Goal: Task Accomplishment & Management: Use online tool/utility

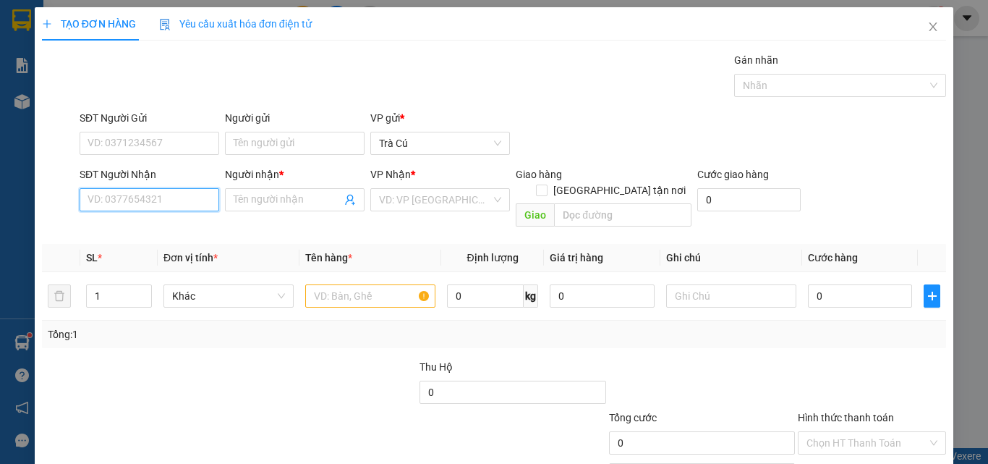
click at [188, 199] on input "SĐT Người Nhận" at bounding box center [150, 199] width 140 height 23
type input "0937063015"
click at [149, 224] on div "0937063015 - TRIỀU" at bounding box center [148, 229] width 121 height 16
type input "TRIỀU"
type input "0937063015"
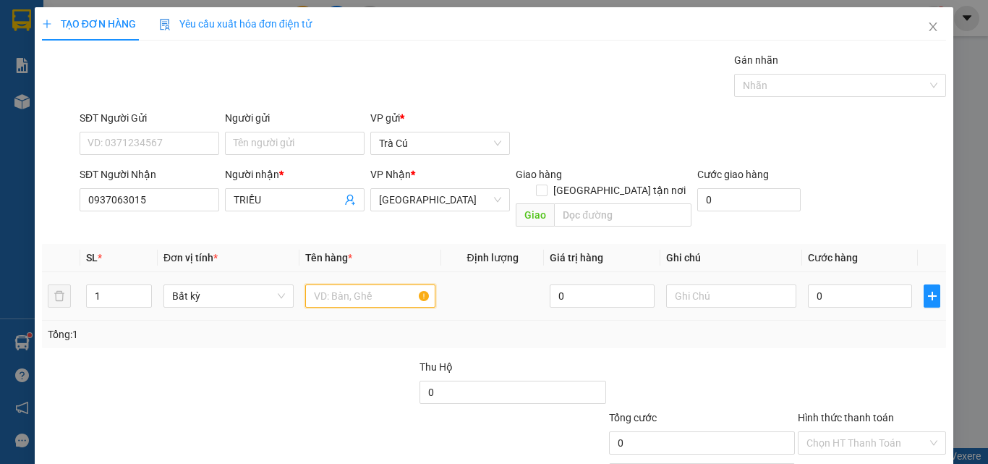
click at [323, 284] on input "text" at bounding box center [370, 295] width 130 height 23
type input "TH"
click at [854, 284] on input "0" at bounding box center [860, 295] width 104 height 23
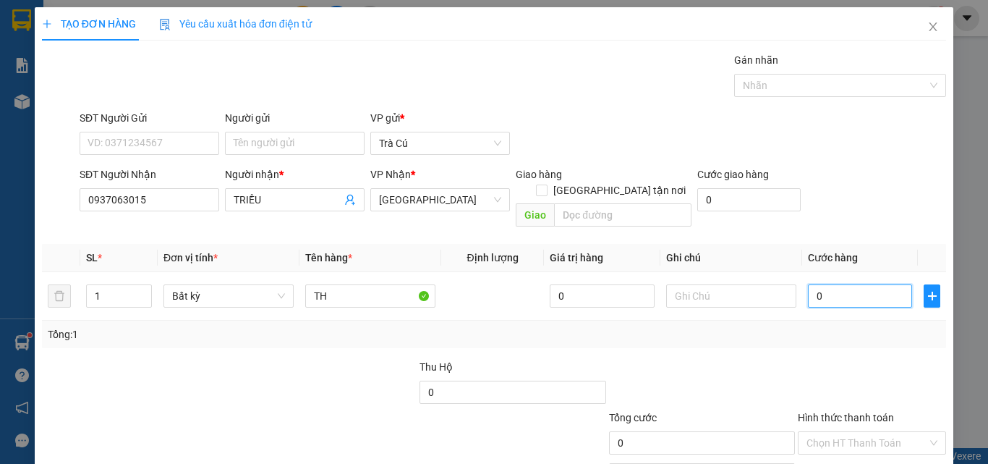
type input "3"
type input "30"
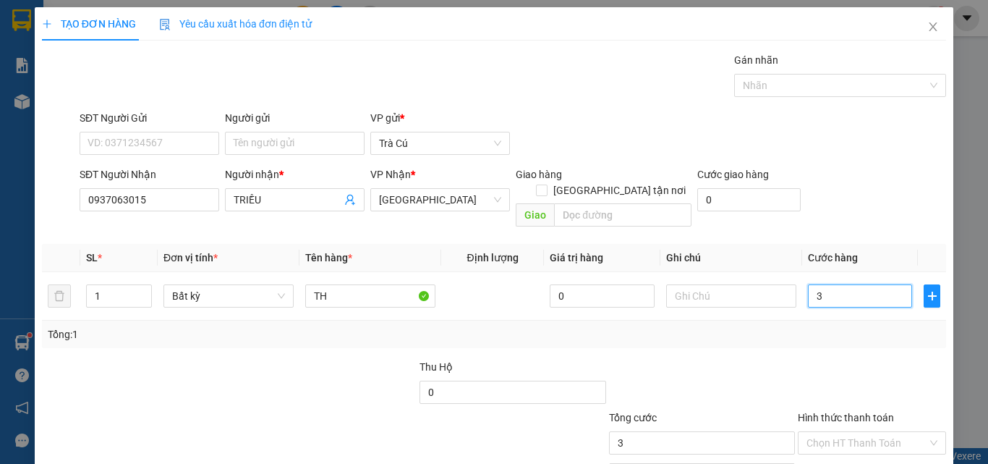
type input "30"
type input "30.000"
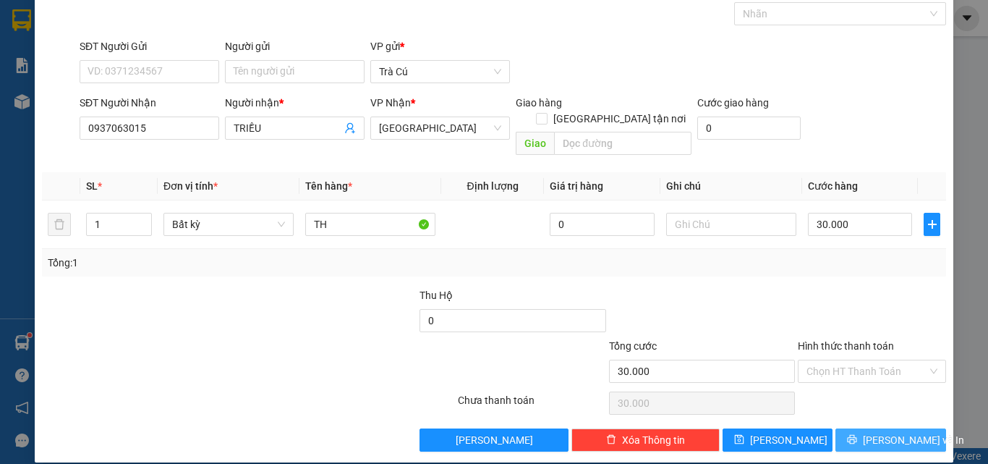
click at [867, 428] on button "[PERSON_NAME] và In" at bounding box center [891, 439] width 111 height 23
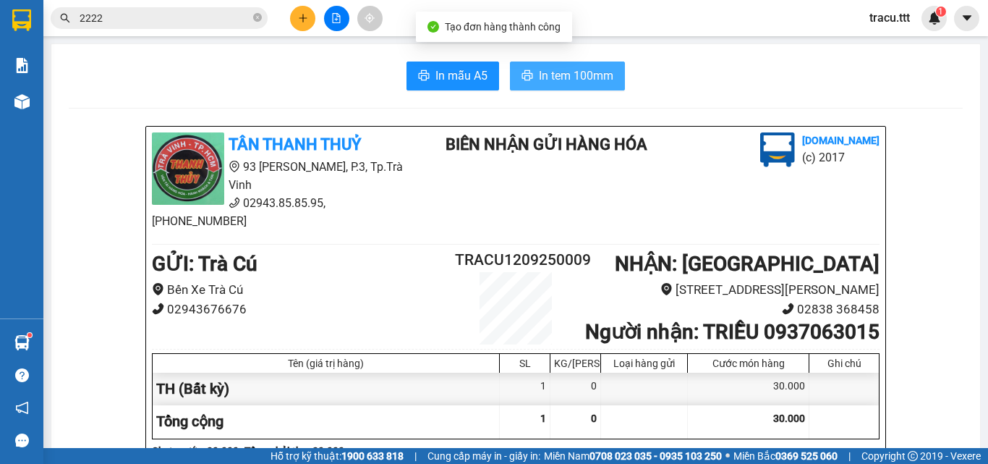
click at [517, 87] on button "In tem 100mm" at bounding box center [567, 75] width 115 height 29
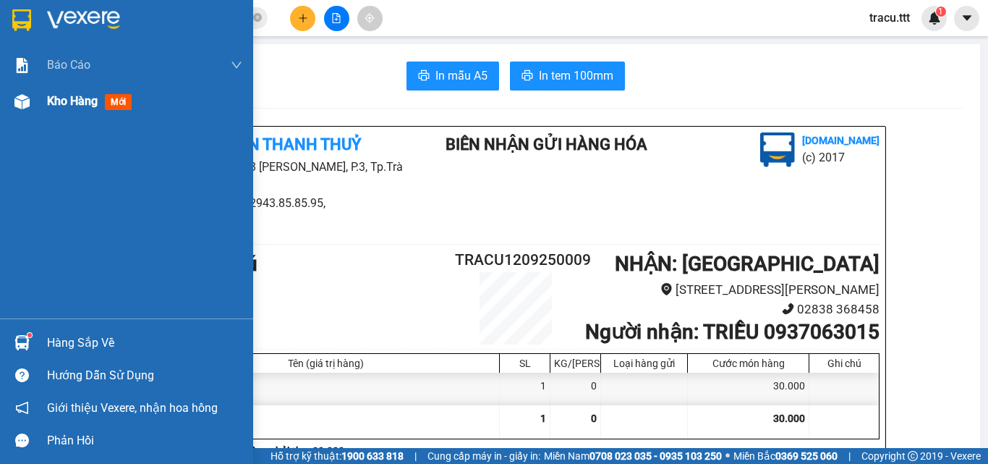
click at [91, 109] on div "Kho hàng mới" at bounding box center [92, 101] width 90 height 18
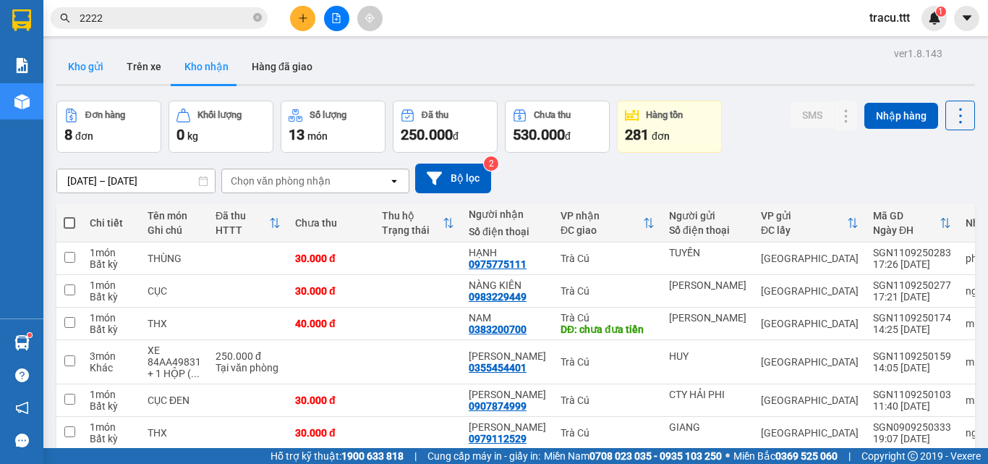
click at [64, 63] on button "Kho gửi" at bounding box center [85, 66] width 59 height 35
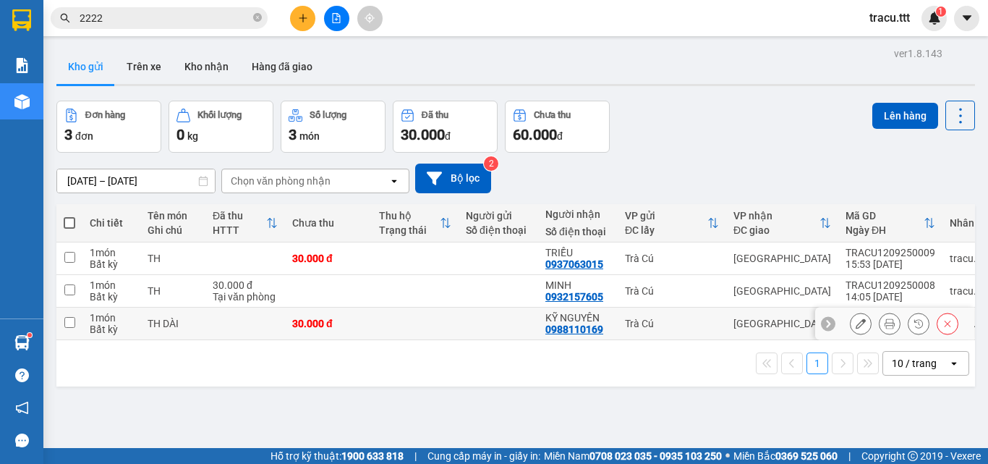
click at [68, 320] on input "checkbox" at bounding box center [69, 322] width 11 height 11
checkbox input "true"
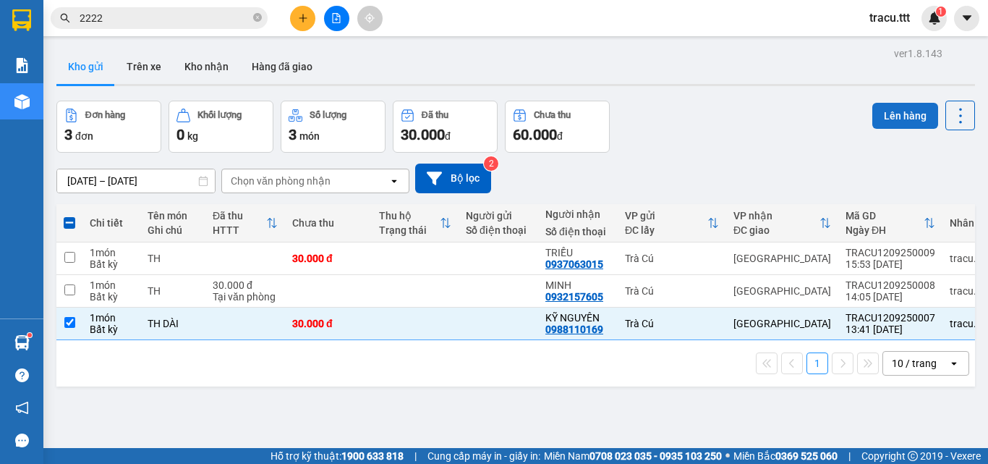
click at [891, 107] on button "Lên hàng" at bounding box center [906, 116] width 66 height 26
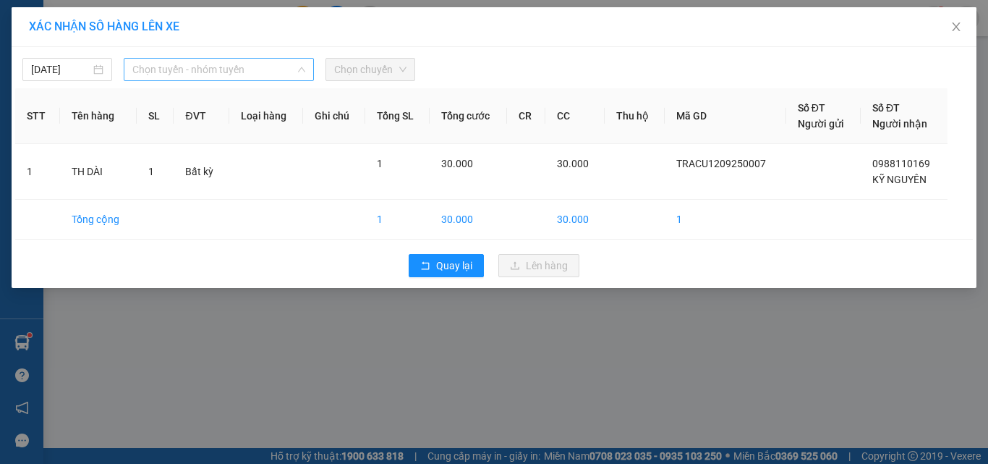
click at [228, 68] on span "Chọn tuyến - nhóm tuyến" at bounding box center [218, 70] width 173 height 22
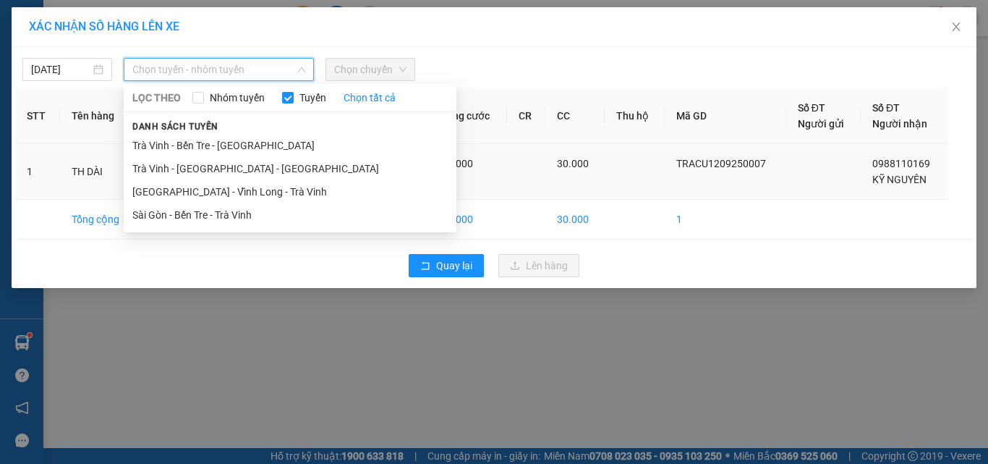
click at [222, 152] on li "Trà Vinh - Bến Tre - [GEOGRAPHIC_DATA]" at bounding box center [290, 145] width 333 height 23
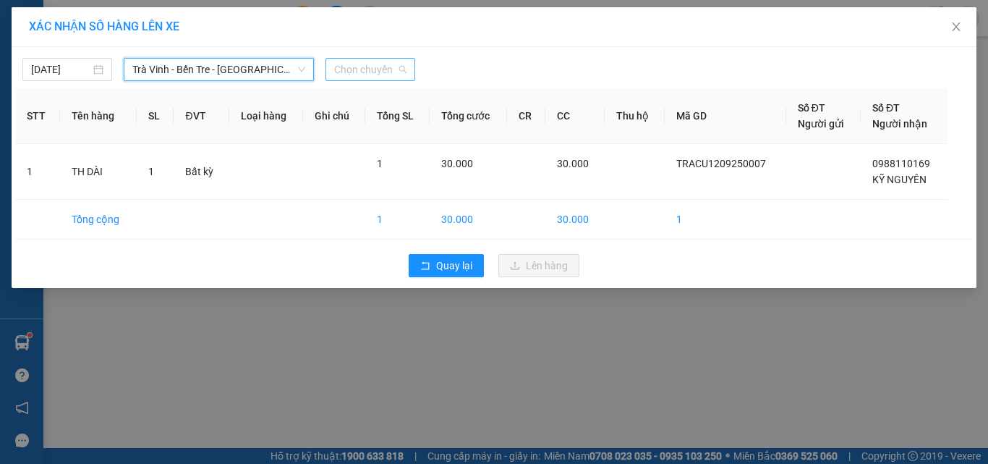
click at [376, 75] on span "Chọn chuyến" at bounding box center [370, 70] width 72 height 22
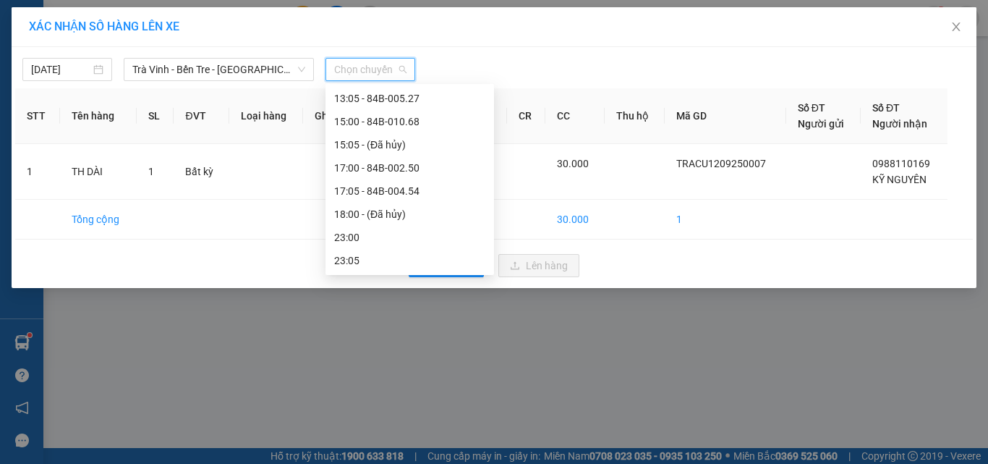
scroll to position [303, 0]
click at [425, 214] on div "17:05 - 84B-004.54" at bounding box center [409, 212] width 151 height 16
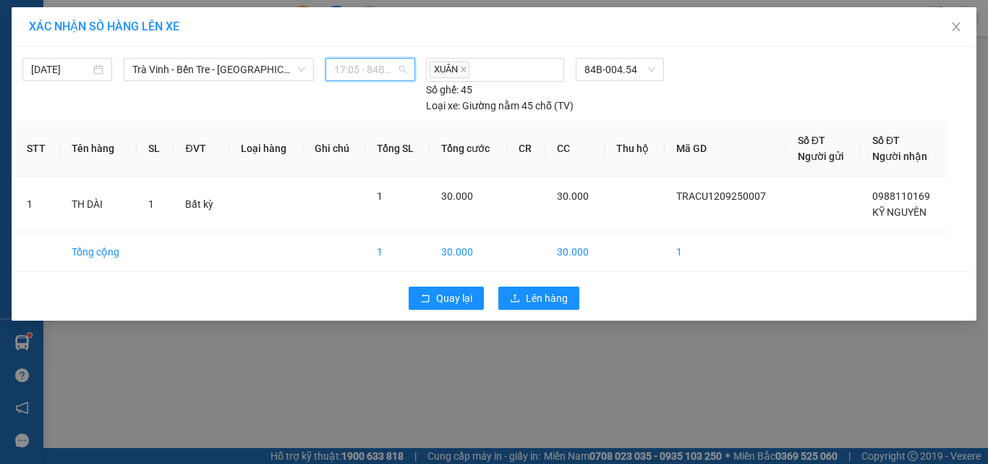
click at [356, 67] on span "17:05 - 84B-004.54" at bounding box center [370, 70] width 72 height 22
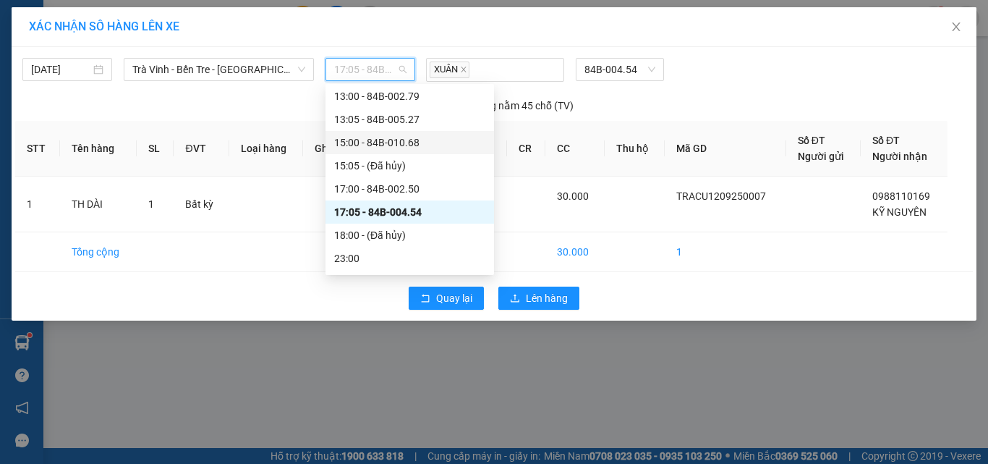
click at [386, 145] on div "15:00 - 84B-010.68" at bounding box center [409, 143] width 151 height 16
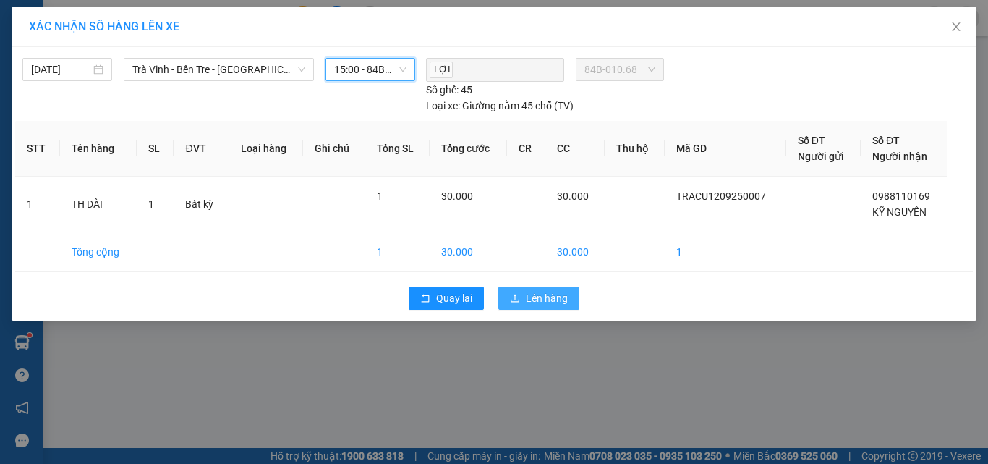
click at [517, 304] on span "upload" at bounding box center [515, 299] width 10 height 12
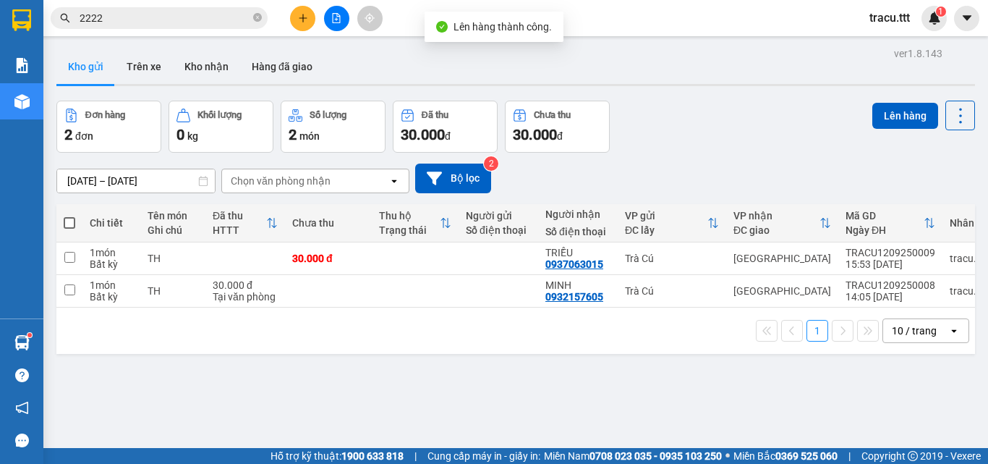
click at [64, 221] on span at bounding box center [70, 223] width 12 height 12
click at [69, 216] on input "checkbox" at bounding box center [69, 216] width 0 height 0
checkbox input "true"
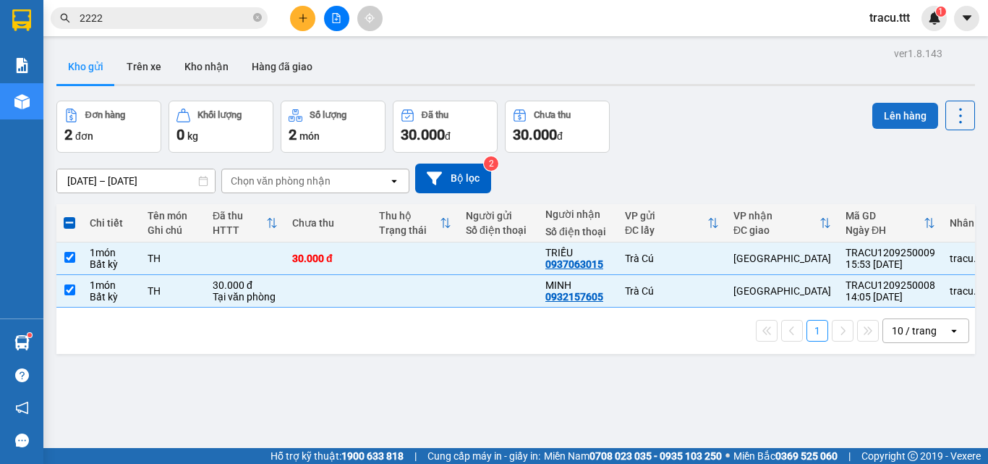
click at [884, 116] on button "Lên hàng" at bounding box center [906, 116] width 66 height 26
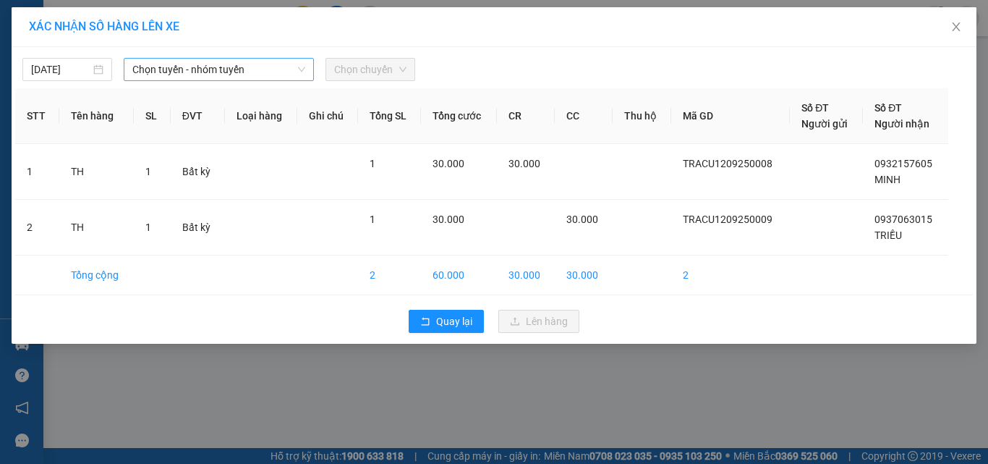
click at [179, 60] on span "Chọn tuyến - nhóm tuyến" at bounding box center [218, 70] width 173 height 22
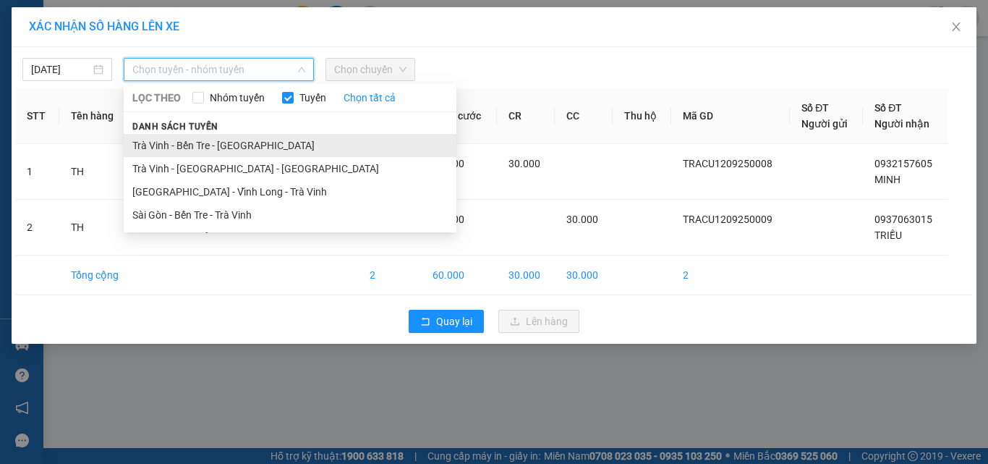
click at [200, 140] on li "Trà Vinh - Bến Tre - [GEOGRAPHIC_DATA]" at bounding box center [290, 145] width 333 height 23
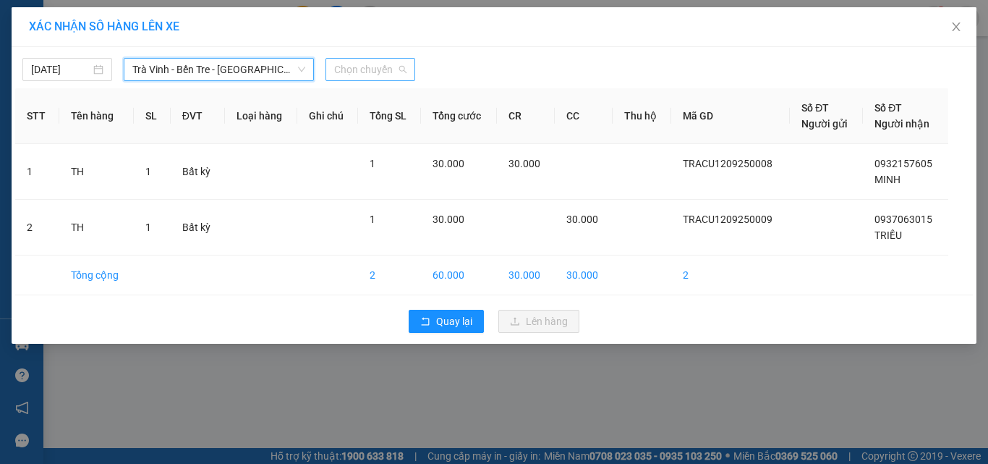
click at [369, 67] on span "Chọn chuyến" at bounding box center [370, 70] width 72 height 22
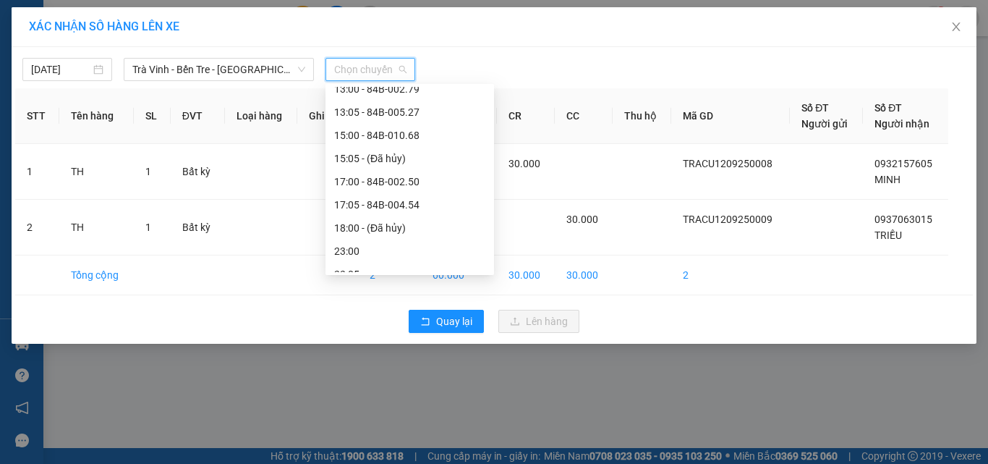
scroll to position [315, 0]
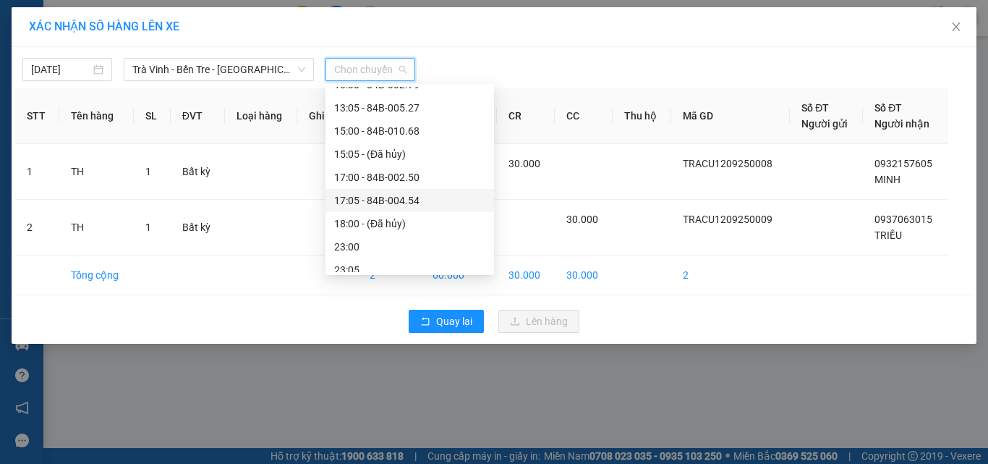
click at [409, 205] on div "17:05 - 84B-004.54" at bounding box center [409, 200] width 151 height 16
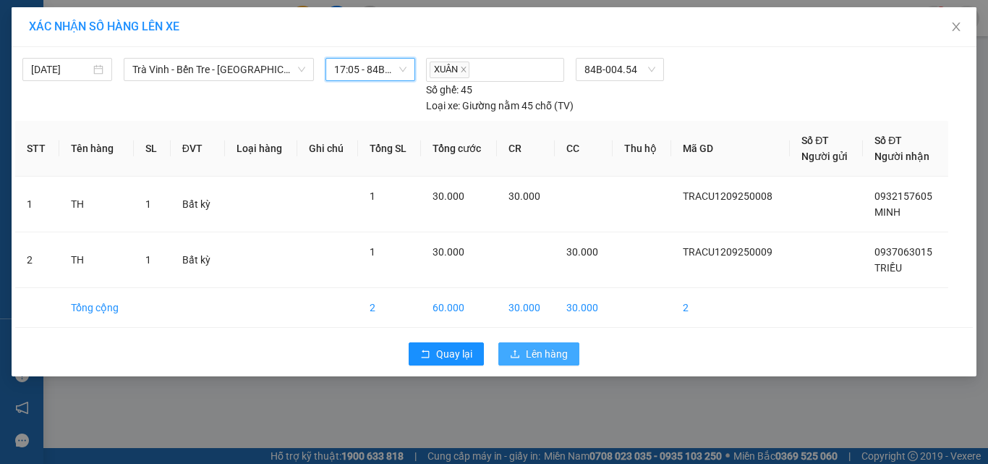
click at [538, 362] on button "Lên hàng" at bounding box center [538, 353] width 81 height 23
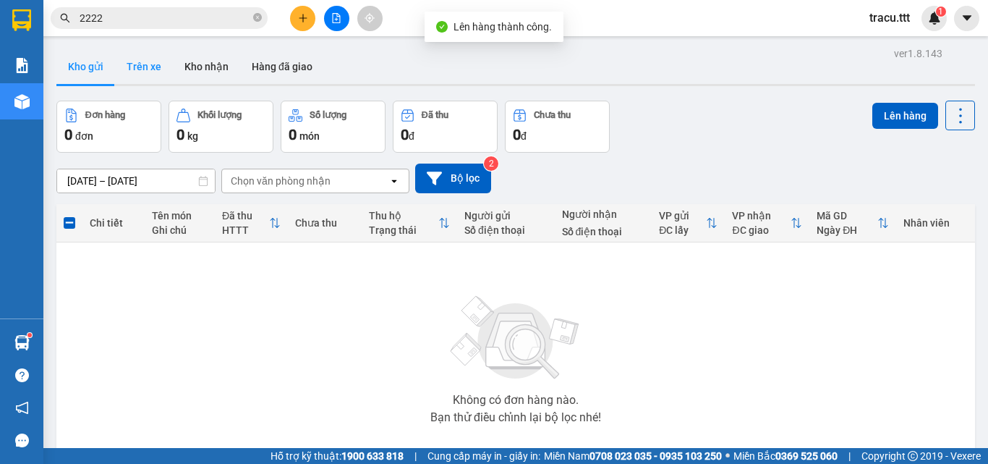
click at [159, 68] on button "Trên xe" at bounding box center [144, 66] width 58 height 35
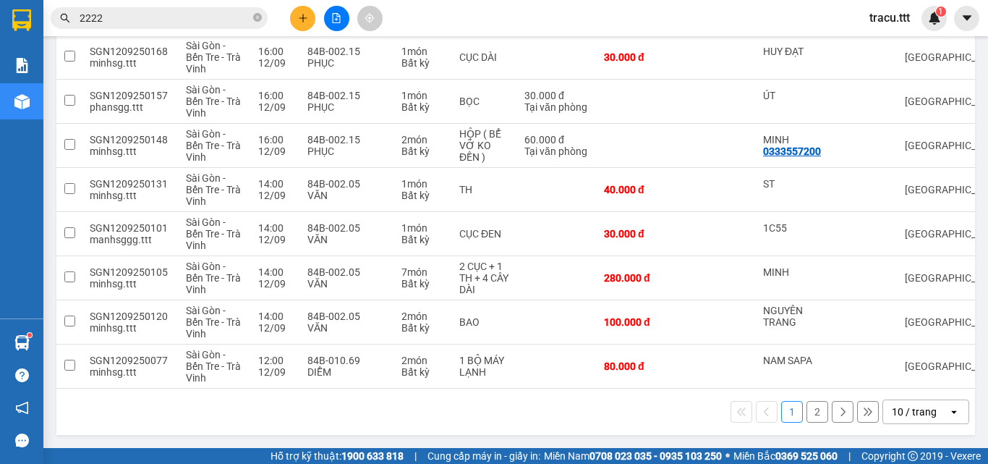
scroll to position [301, 0]
click at [807, 409] on button "2" at bounding box center [818, 412] width 22 height 22
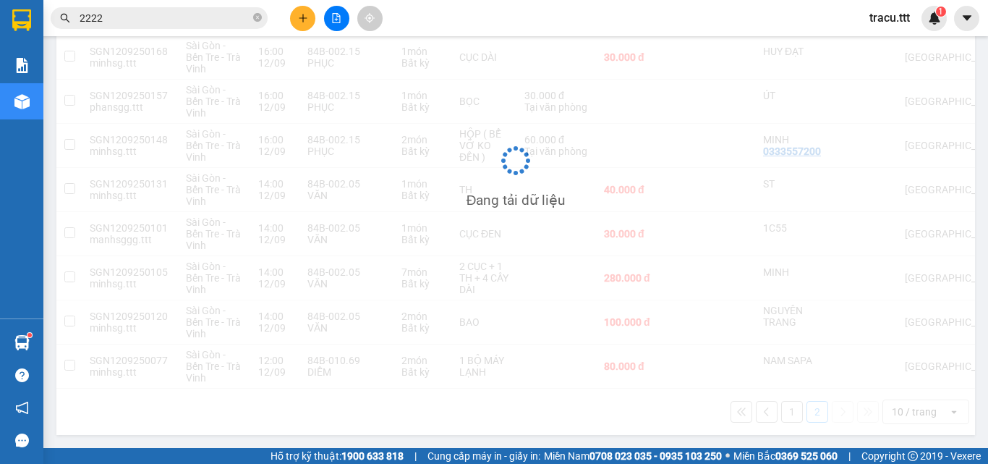
scroll to position [67, 0]
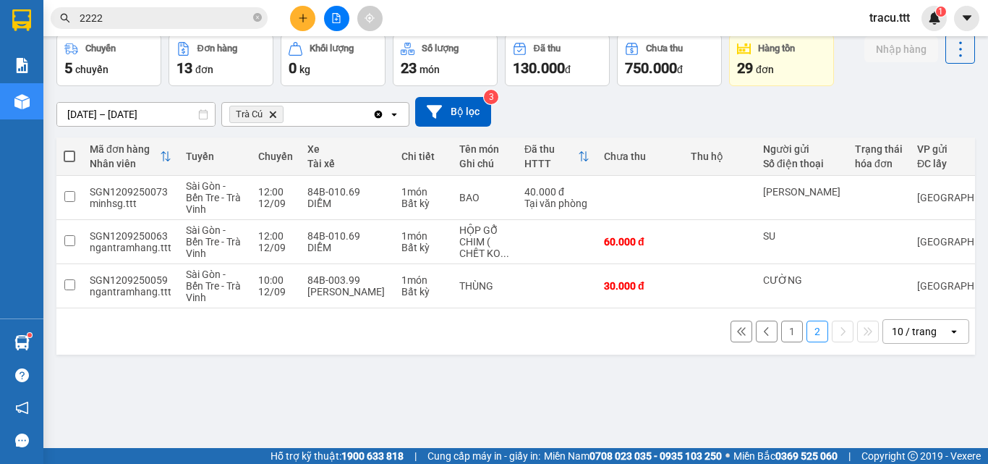
click at [781, 332] on button "1" at bounding box center [792, 331] width 22 height 22
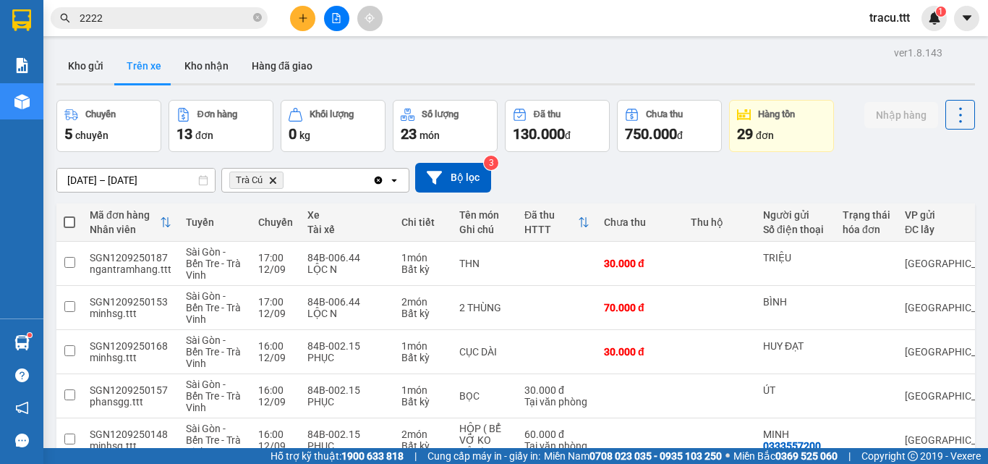
scroll to position [0, 0]
click at [205, 70] on button "Kho nhận" at bounding box center [206, 66] width 67 height 35
type input "[DATE] – [DATE]"
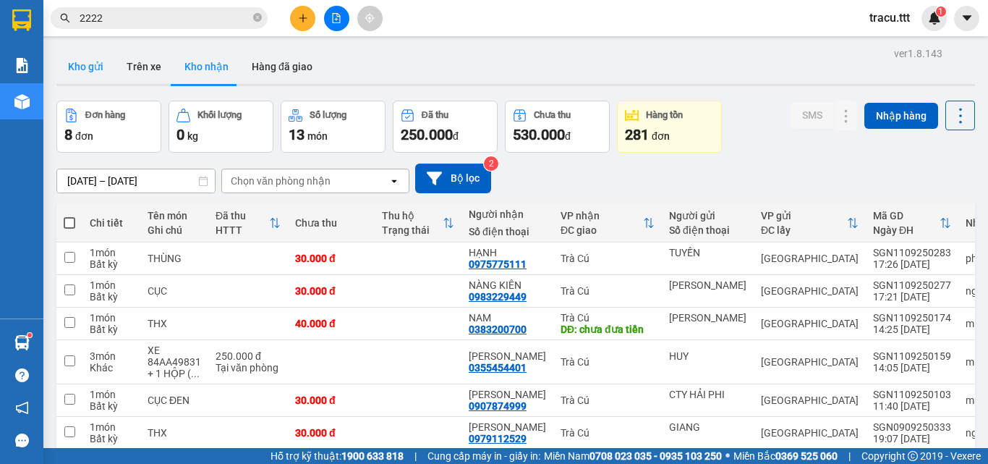
click at [97, 75] on button "Kho gửi" at bounding box center [85, 66] width 59 height 35
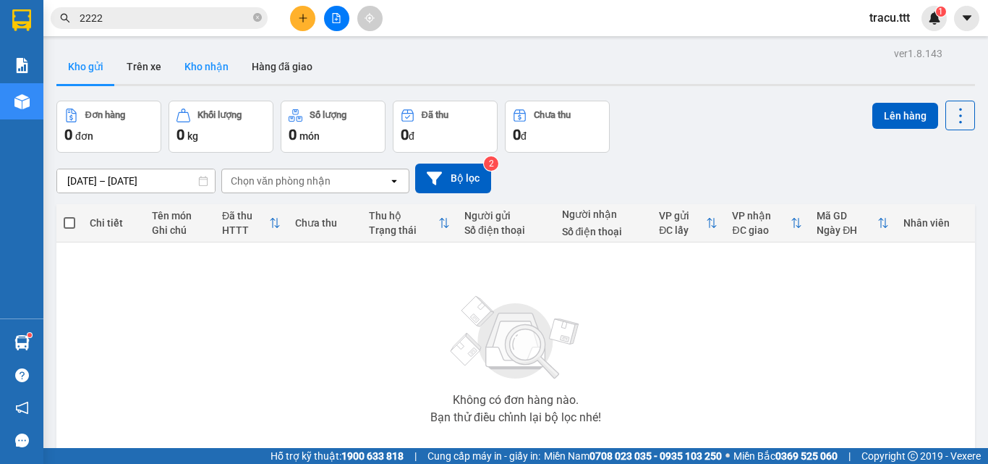
click at [205, 69] on button "Kho nhận" at bounding box center [206, 66] width 67 height 35
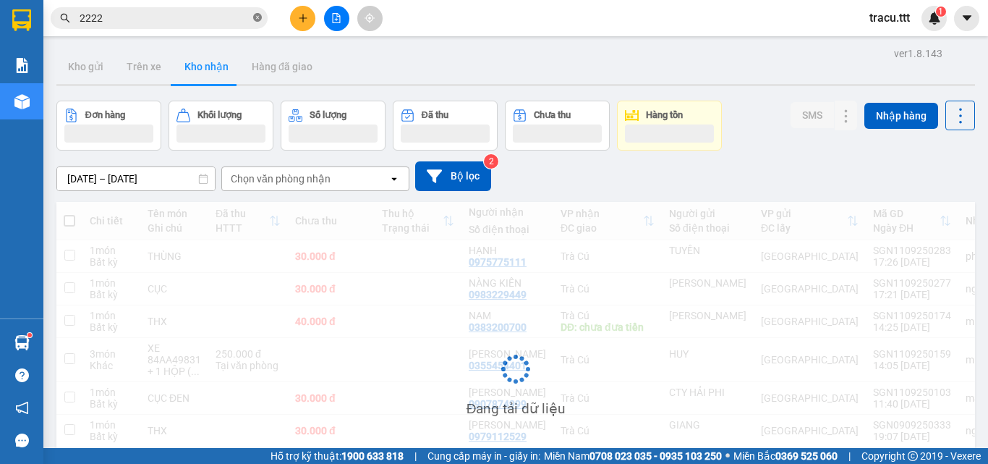
click at [258, 19] on icon "close-circle" at bounding box center [257, 17] width 9 height 9
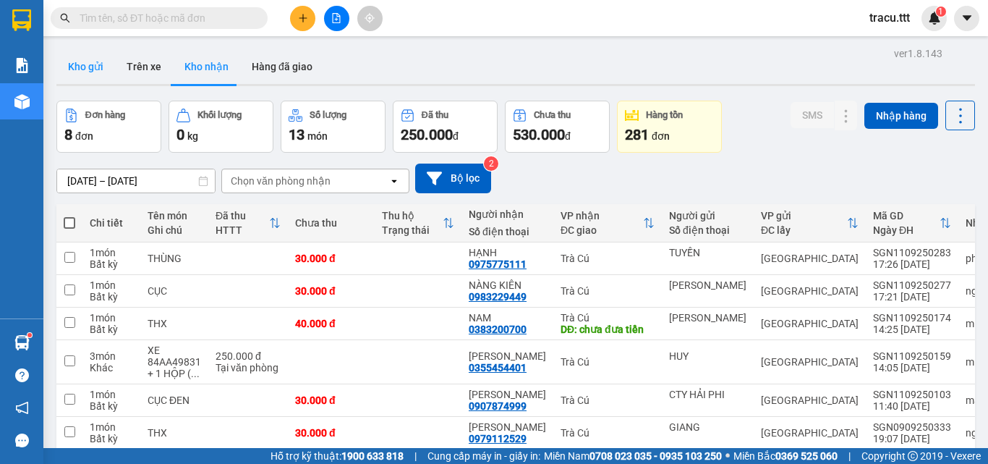
click at [97, 66] on button "Kho gửi" at bounding box center [85, 66] width 59 height 35
